Goal: Navigation & Orientation: Find specific page/section

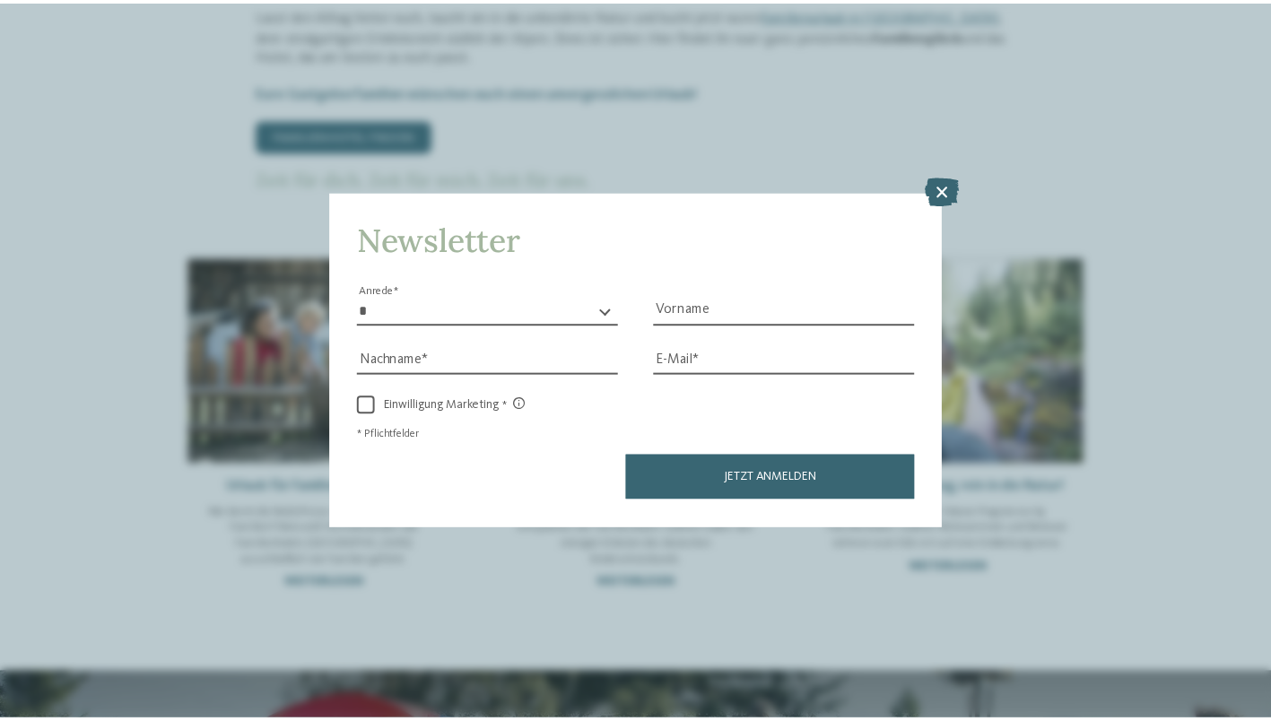
scroll to position [1015, 0]
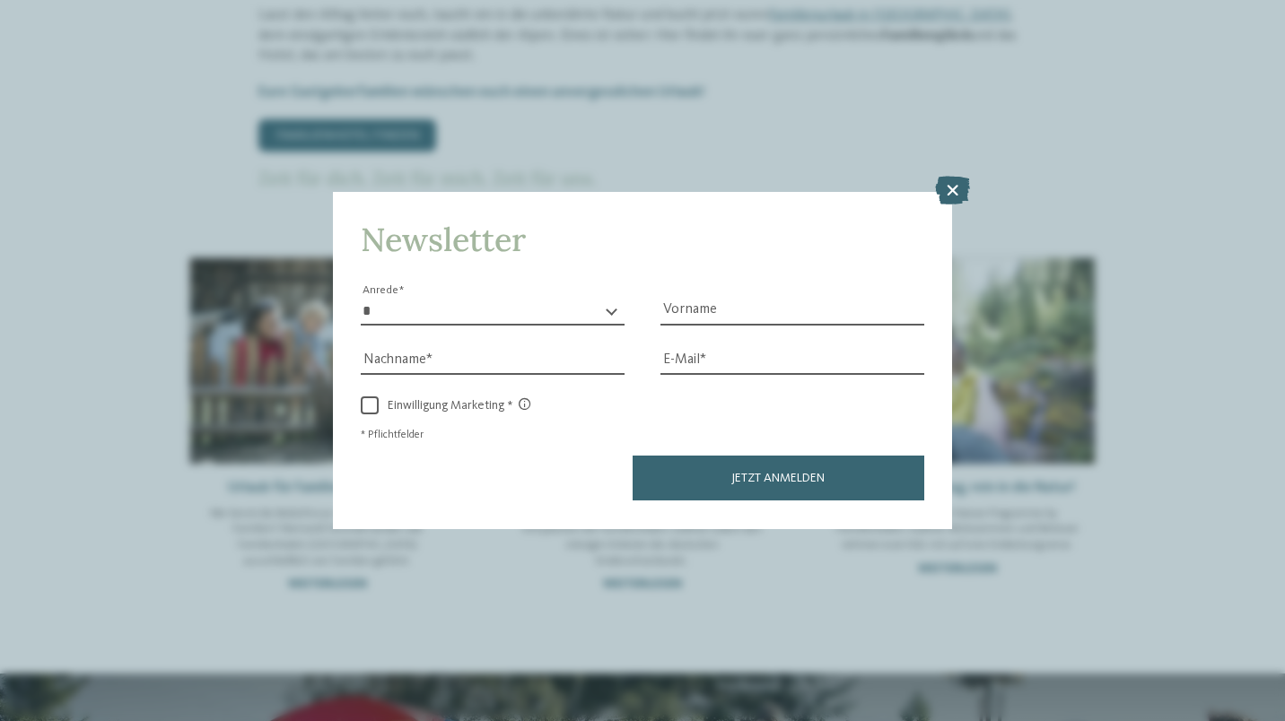
click at [956, 196] on icon at bounding box center [952, 191] width 35 height 29
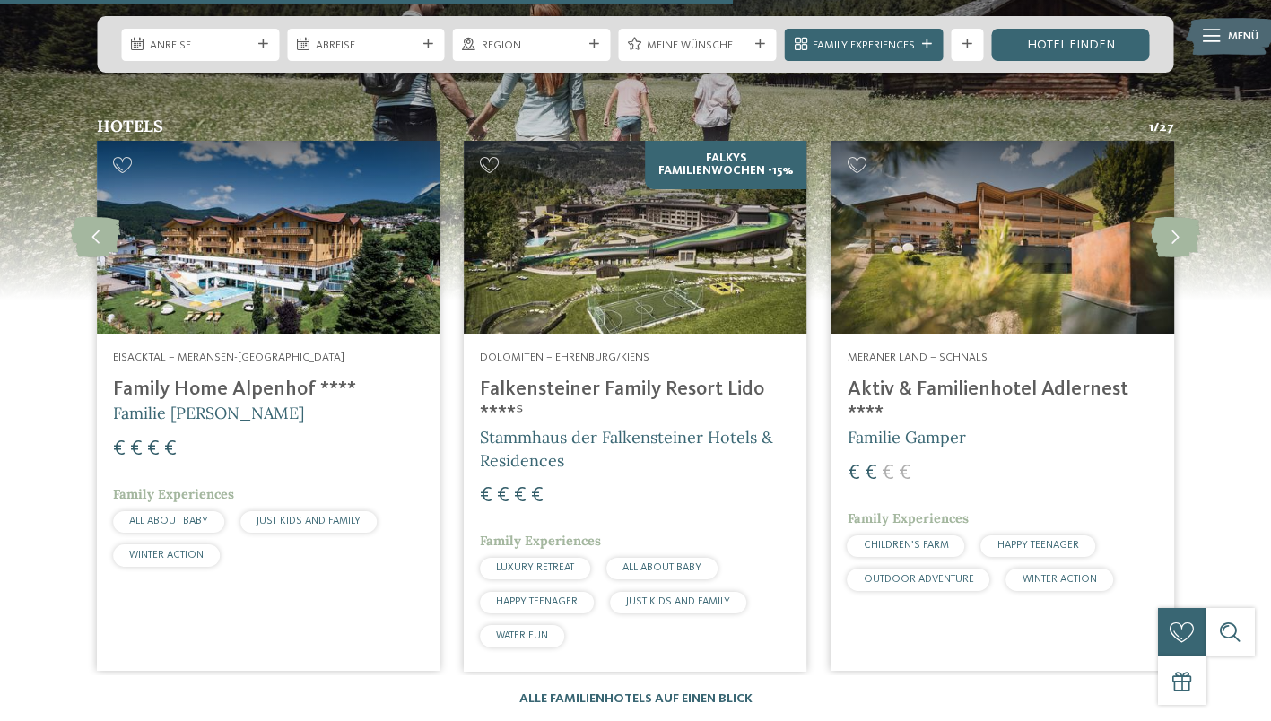
scroll to position [4266, 0]
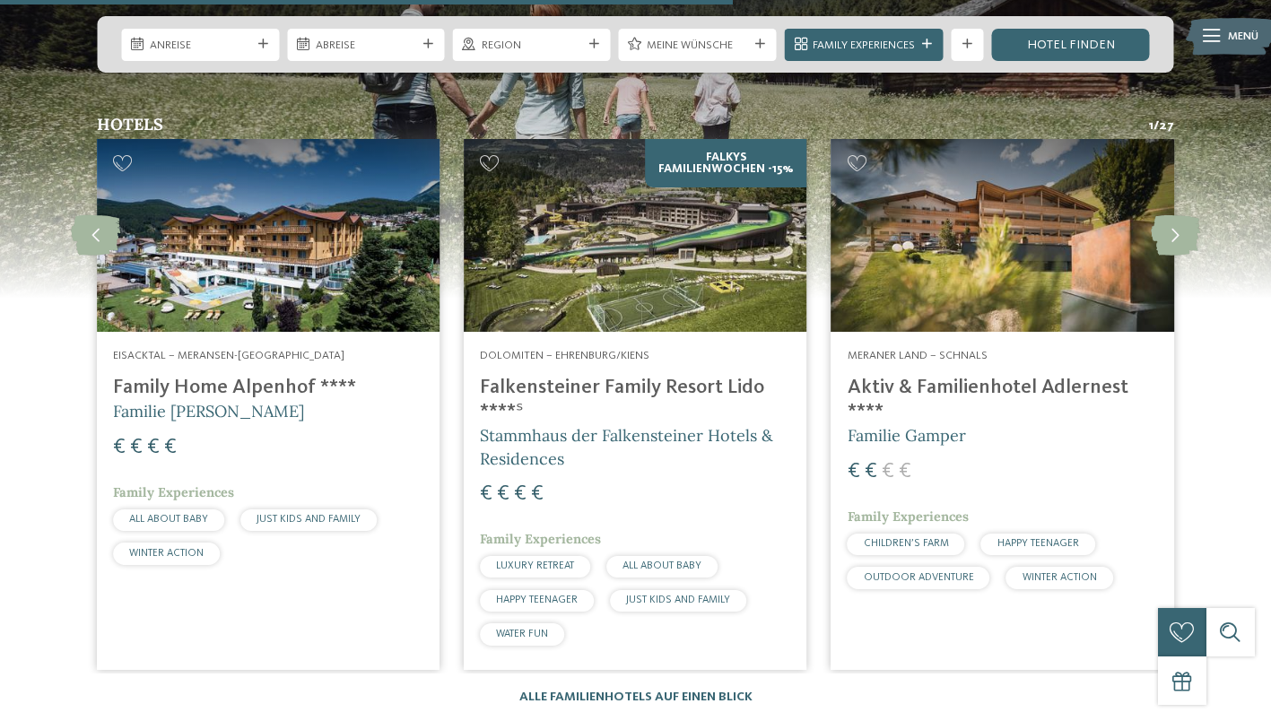
click at [689, 220] on img at bounding box center [635, 235] width 343 height 193
click at [750, 425] on span "Stammhaus der Falkensteiner Hotels & Residences" at bounding box center [626, 446] width 293 height 43
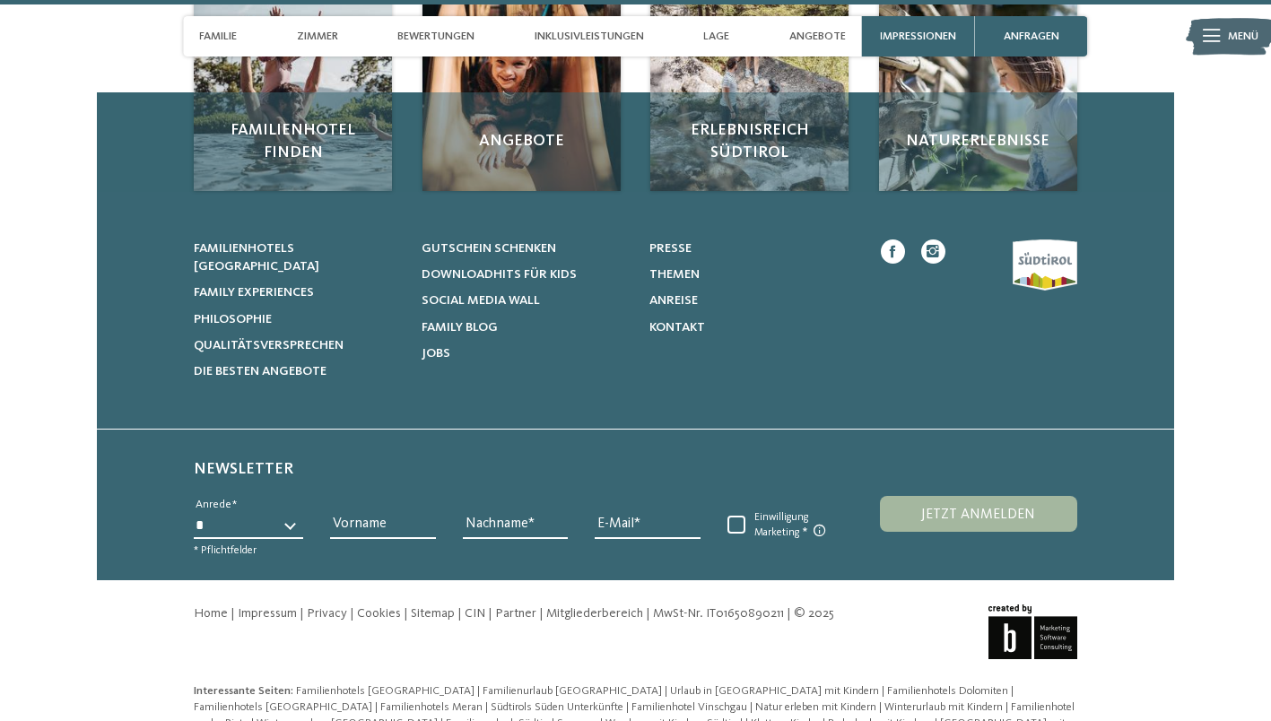
scroll to position [5599, 0]
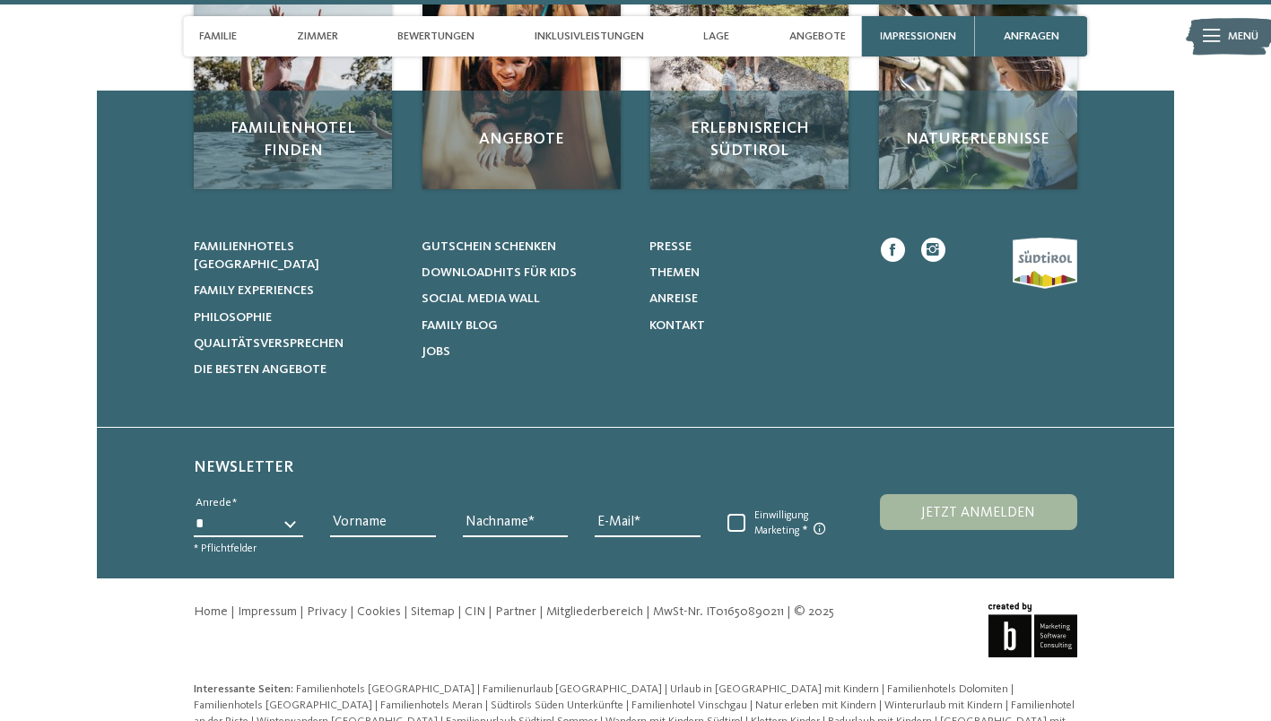
click at [256, 606] on link "Impressum" at bounding box center [267, 612] width 59 height 13
